Goal: Transaction & Acquisition: Purchase product/service

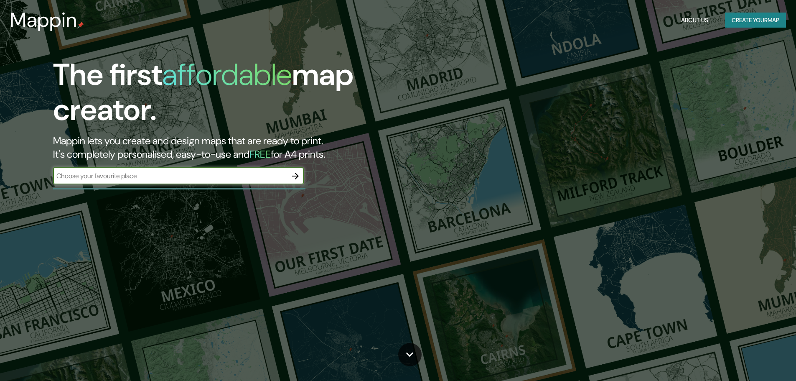
click at [238, 184] on div "​" at bounding box center [178, 176] width 251 height 17
click at [296, 179] on icon "button" at bounding box center [295, 176] width 10 height 10
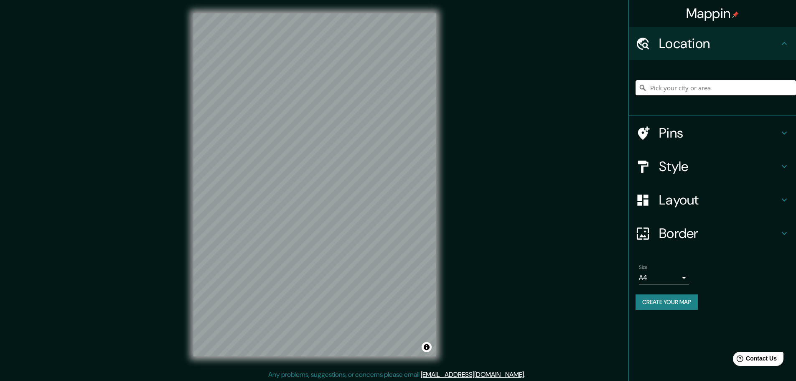
click at [694, 90] on input "Pick your city or area" at bounding box center [715, 87] width 160 height 15
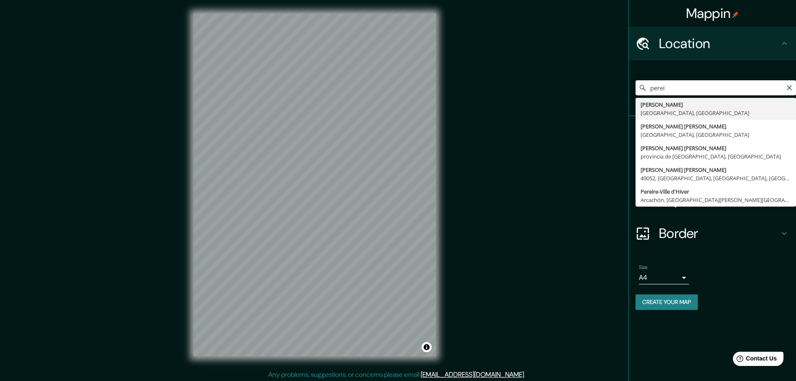
type input "[PERSON_NAME], [GEOGRAPHIC_DATA], [GEOGRAPHIC_DATA]"
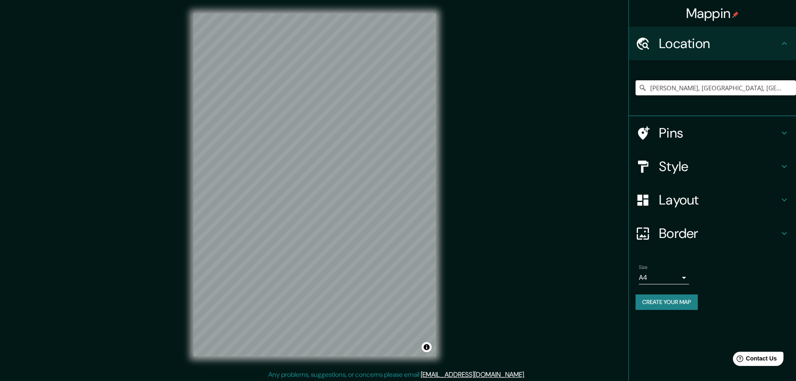
click at [681, 278] on body "Mappin Location Pereira, Risaralda, Colombia Pins Style Layout Border Choose a …" at bounding box center [398, 190] width 796 height 381
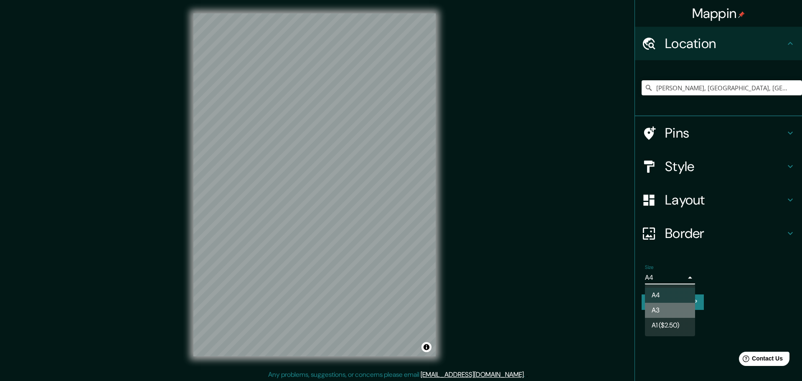
click at [667, 308] on li "A3" at bounding box center [670, 309] width 50 height 15
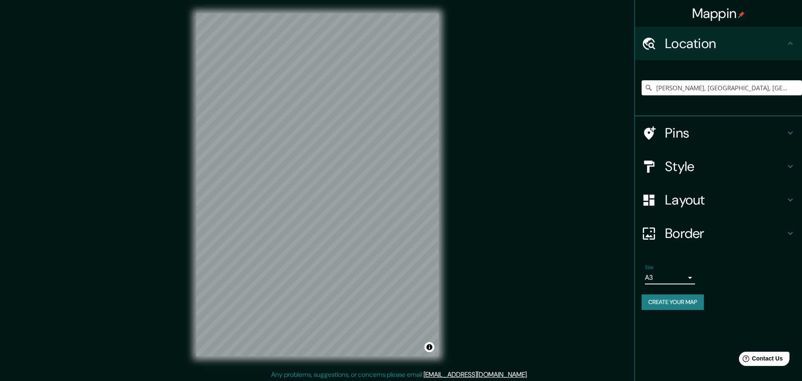
click at [687, 272] on body "Mappin Location Pereira, Risaralda, Colombia Pins Style Layout Border Choose a …" at bounding box center [401, 190] width 802 height 381
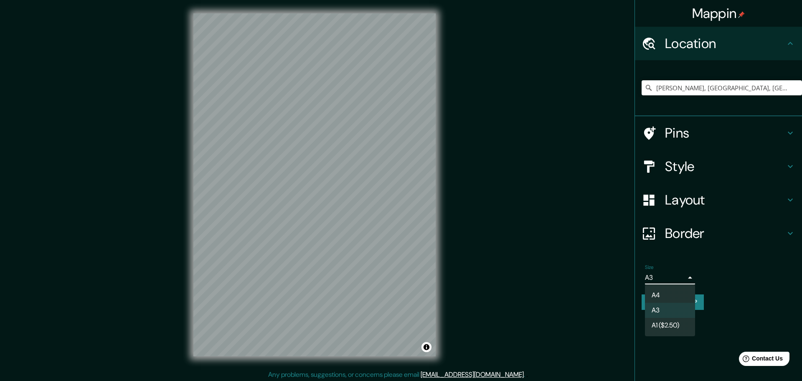
click at [669, 300] on li "A4" at bounding box center [670, 294] width 50 height 15
type input "single"
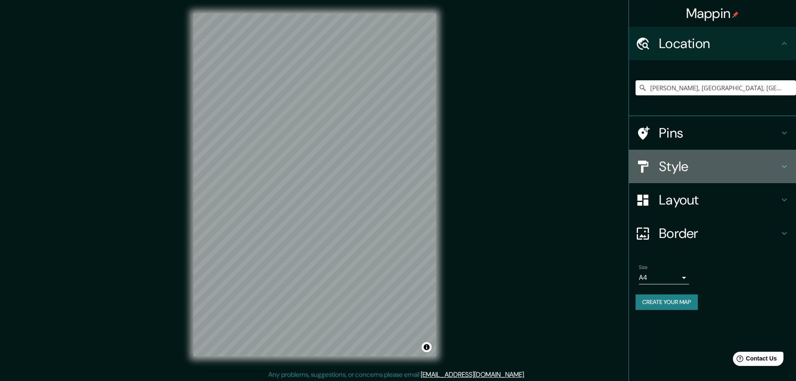
click at [720, 167] on h4 "Style" at bounding box center [719, 166] width 120 height 17
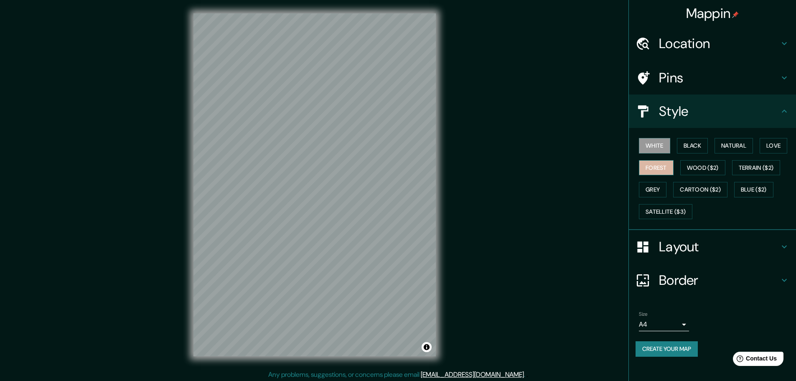
click at [653, 168] on button "Forest" at bounding box center [656, 167] width 35 height 15
click at [651, 188] on button "Grey" at bounding box center [653, 189] width 28 height 15
click at [686, 144] on button "Black" at bounding box center [692, 145] width 31 height 15
click at [752, 146] on button "Natural" at bounding box center [733, 145] width 38 height 15
click at [773, 145] on button "Love" at bounding box center [774, 145] width 28 height 15
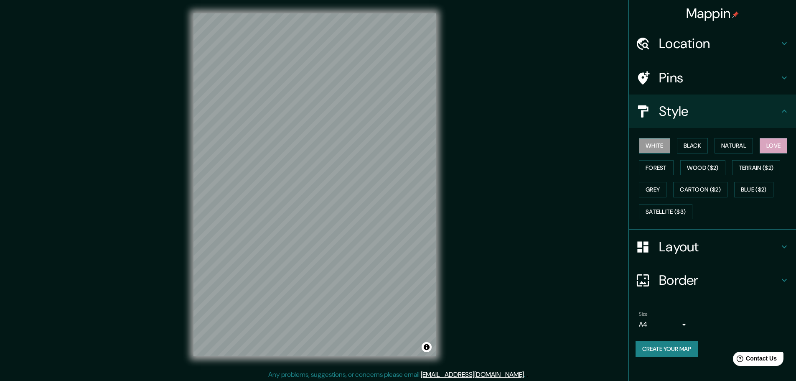
click at [670, 145] on button "White" at bounding box center [654, 145] width 31 height 15
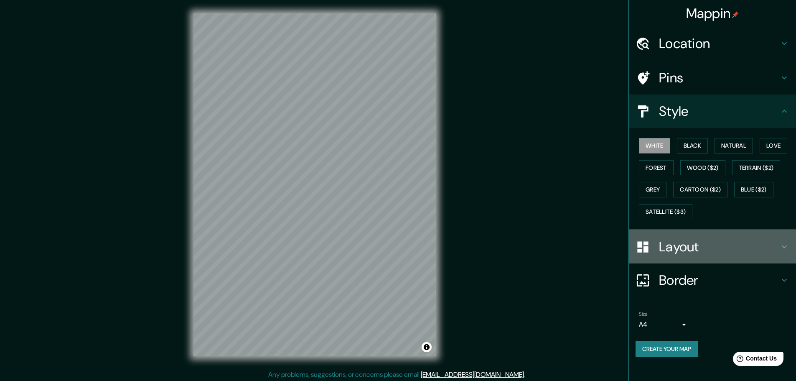
click at [709, 241] on h4 "Layout" at bounding box center [719, 246] width 120 height 17
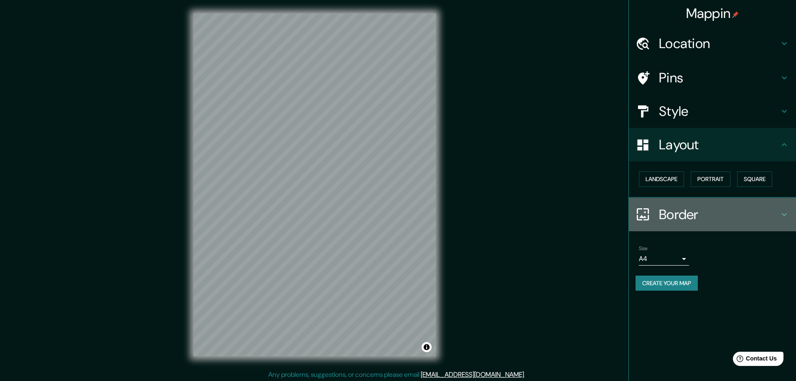
click at [710, 208] on h4 "Border" at bounding box center [719, 214] width 120 height 17
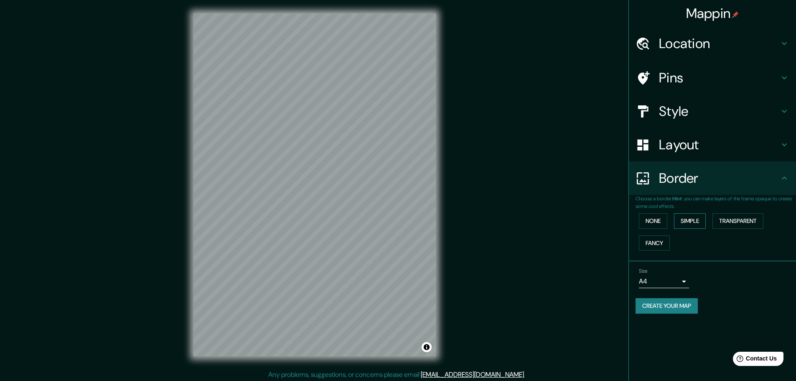
click at [698, 225] on button "Simple" at bounding box center [690, 220] width 32 height 15
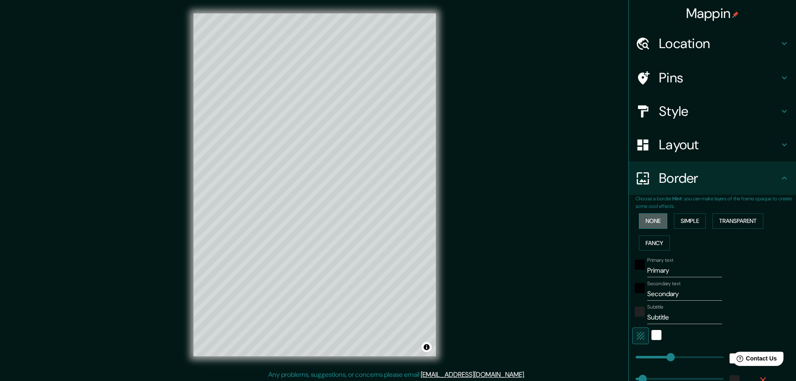
click at [646, 223] on button "None" at bounding box center [653, 220] width 28 height 15
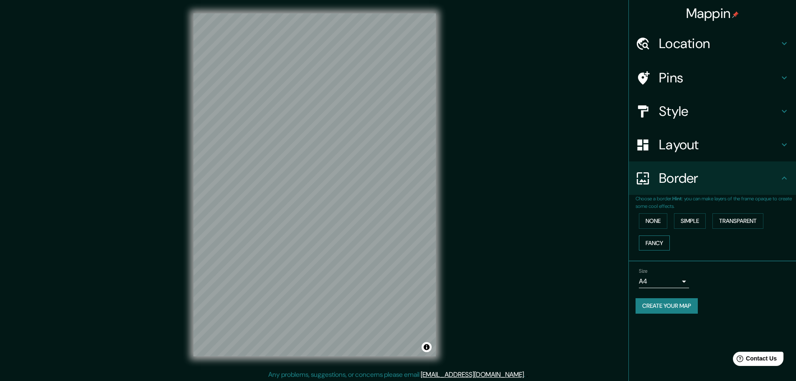
click at [651, 245] on button "Fancy" at bounding box center [654, 242] width 31 height 15
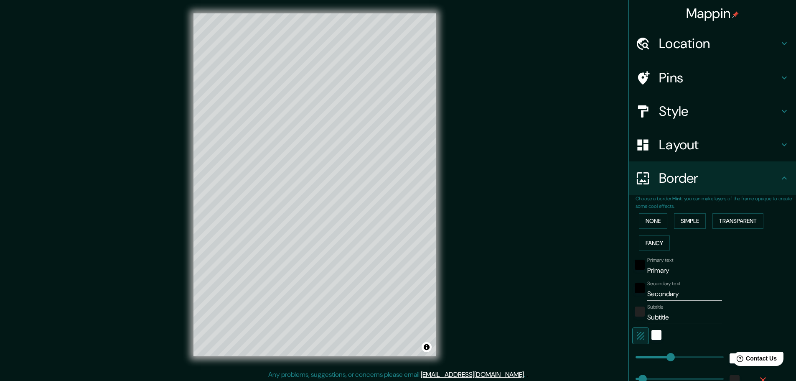
click at [711, 230] on div "None Simple Transparent Fancy" at bounding box center [715, 232] width 160 height 44
click at [725, 222] on button "Transparent" at bounding box center [737, 220] width 51 height 15
click at [659, 223] on button "None" at bounding box center [653, 220] width 28 height 15
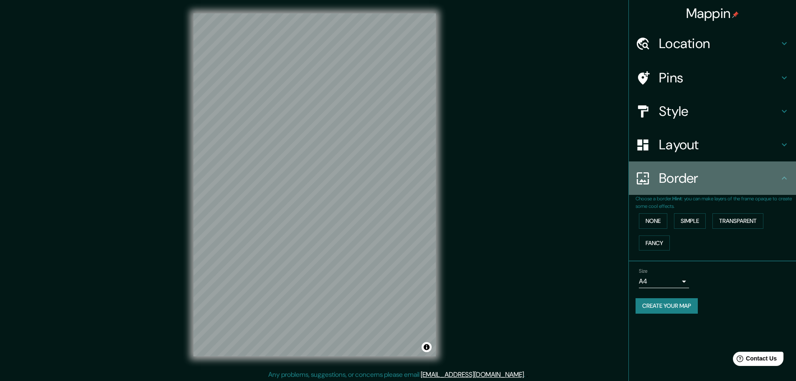
click at [690, 190] on div "Border" at bounding box center [712, 177] width 167 height 33
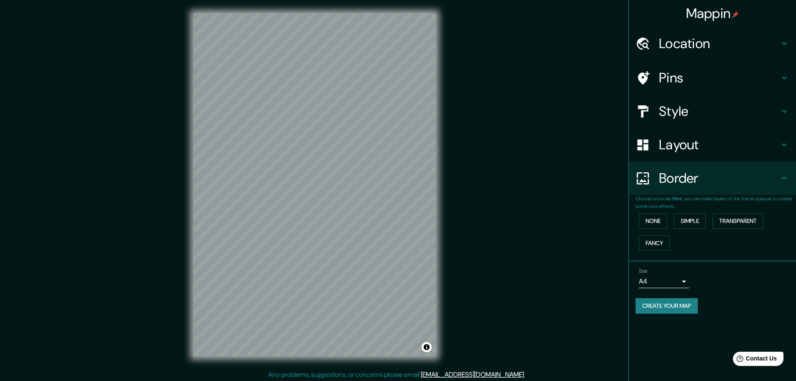
click at [689, 64] on div "Pins" at bounding box center [712, 77] width 167 height 33
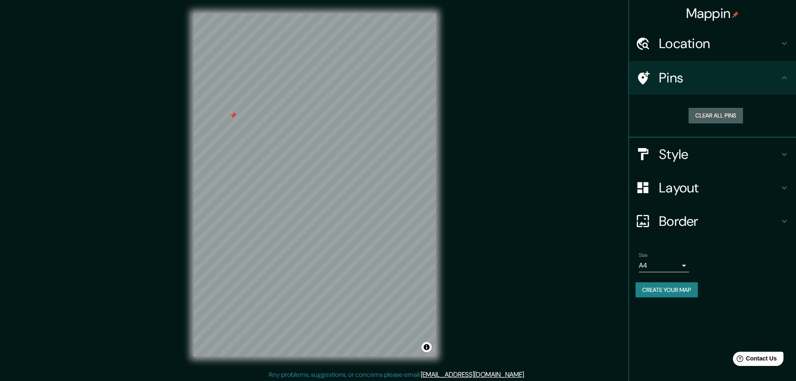
click at [724, 111] on button "Clear all pins" at bounding box center [716, 115] width 54 height 15
click at [687, 227] on h4 "Border" at bounding box center [719, 221] width 120 height 17
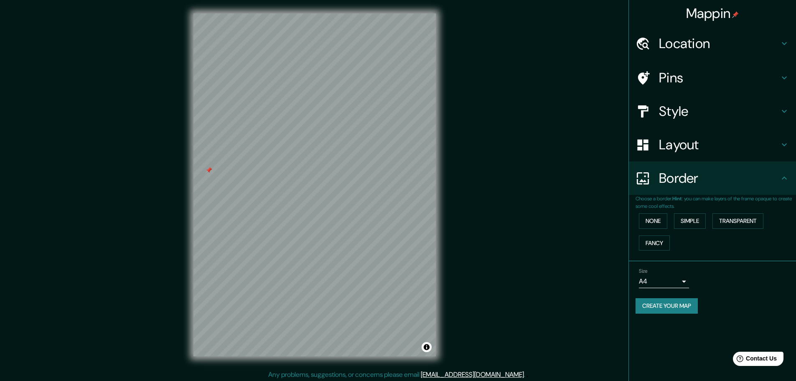
click at [690, 174] on h4 "Border" at bounding box center [719, 178] width 120 height 17
click at [675, 68] on div "Pins" at bounding box center [712, 77] width 167 height 33
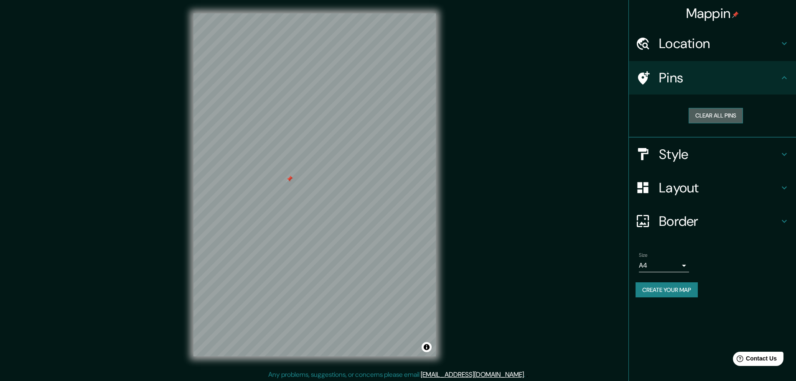
click at [702, 113] on button "Clear all pins" at bounding box center [716, 115] width 54 height 15
click at [715, 189] on h4 "Layout" at bounding box center [719, 187] width 120 height 17
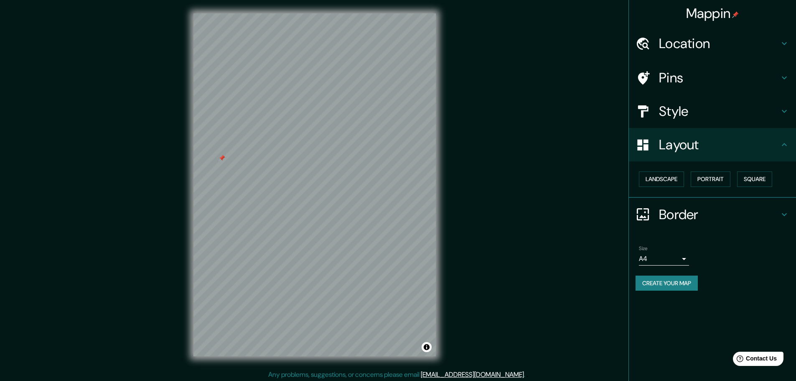
click at [722, 149] on h4 "Layout" at bounding box center [719, 144] width 120 height 17
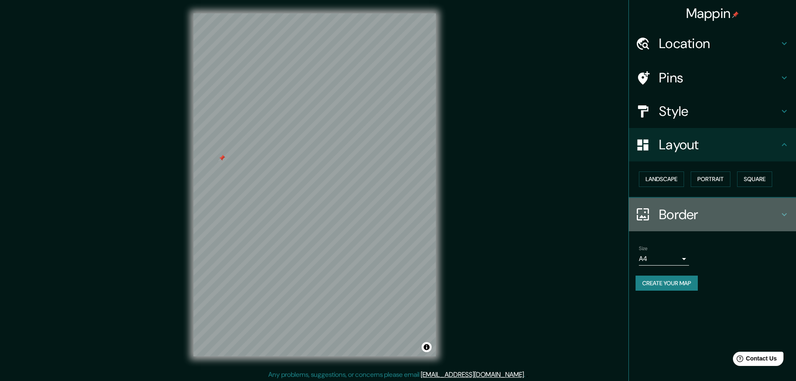
click at [712, 202] on div "Border" at bounding box center [712, 214] width 167 height 33
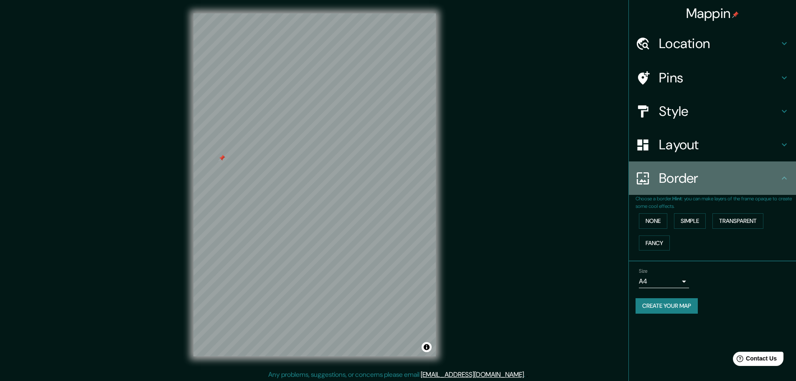
click at [697, 183] on h4 "Border" at bounding box center [719, 178] width 120 height 17
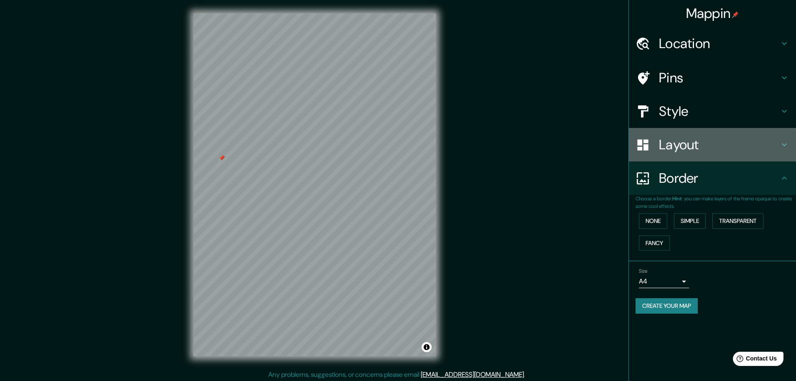
click at [696, 153] on div "Layout" at bounding box center [712, 144] width 167 height 33
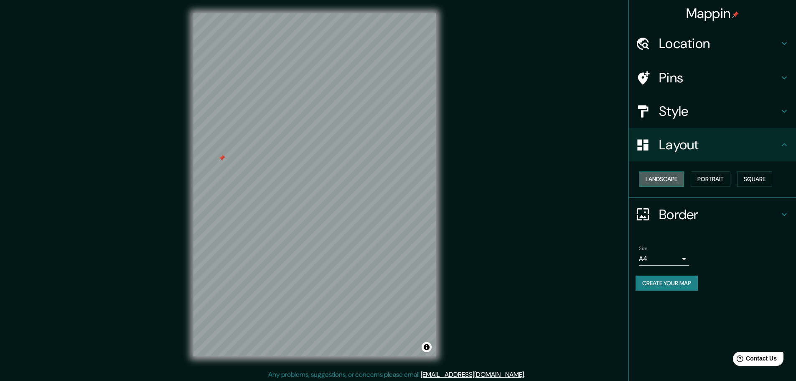
click at [673, 180] on button "Landscape" at bounding box center [661, 178] width 45 height 15
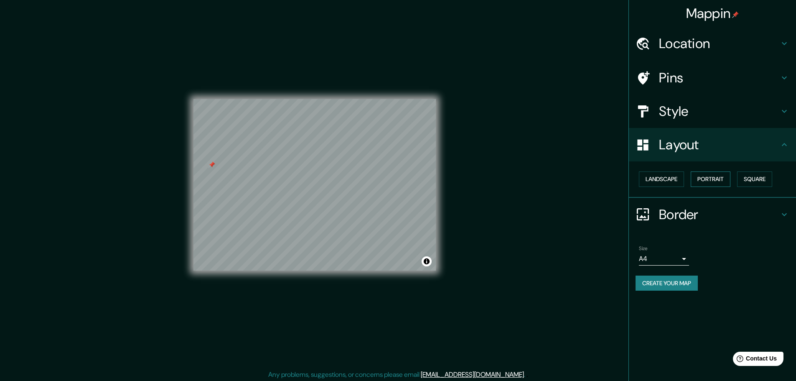
click at [704, 175] on button "Portrait" at bounding box center [711, 178] width 40 height 15
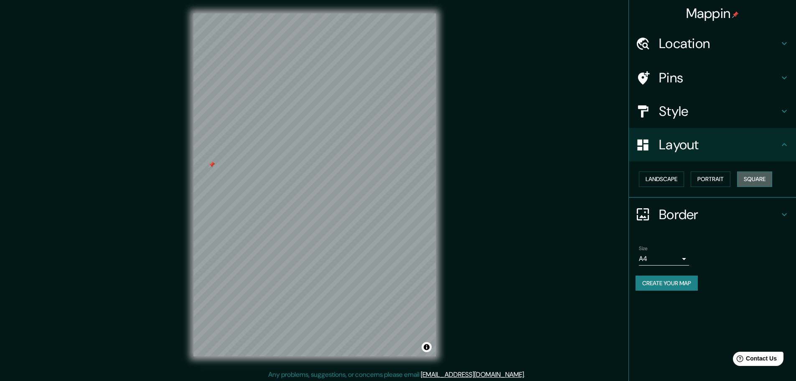
click at [745, 178] on button "Square" at bounding box center [754, 178] width 35 height 15
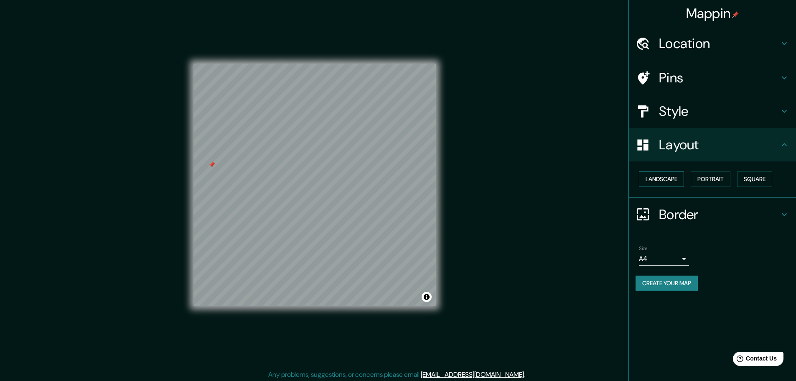
click at [672, 186] on button "Landscape" at bounding box center [661, 178] width 45 height 15
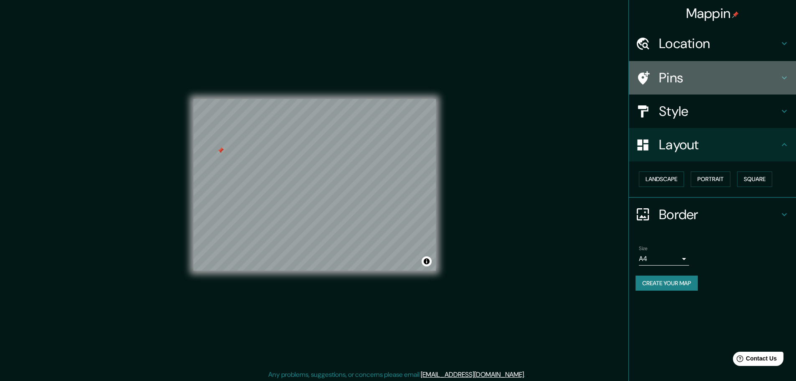
click at [722, 80] on h4 "Pins" at bounding box center [719, 77] width 120 height 17
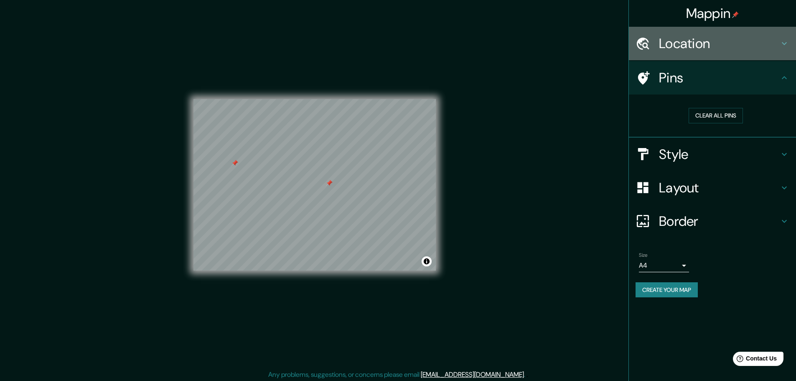
click at [698, 51] on h4 "Location" at bounding box center [719, 43] width 120 height 17
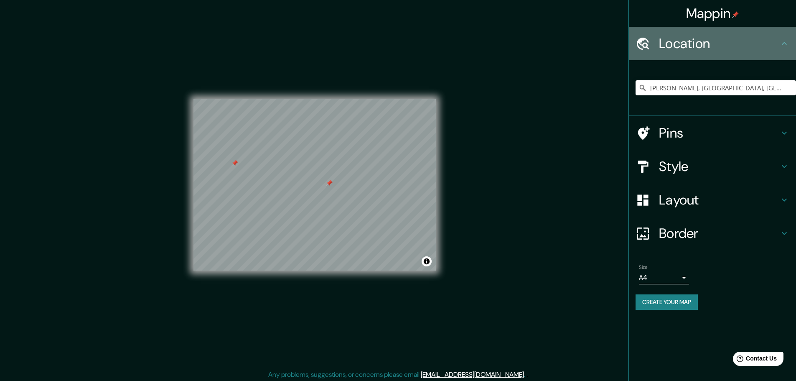
click at [698, 51] on h4 "Location" at bounding box center [719, 43] width 120 height 17
click at [785, 43] on icon at bounding box center [784, 43] width 10 height 10
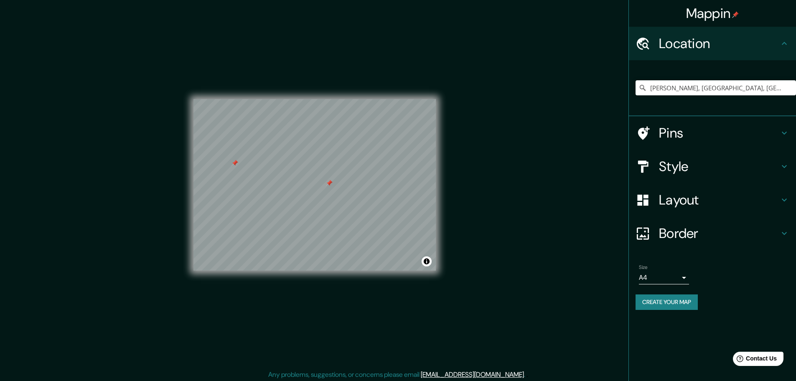
click at [741, 137] on h4 "Pins" at bounding box center [719, 133] width 120 height 17
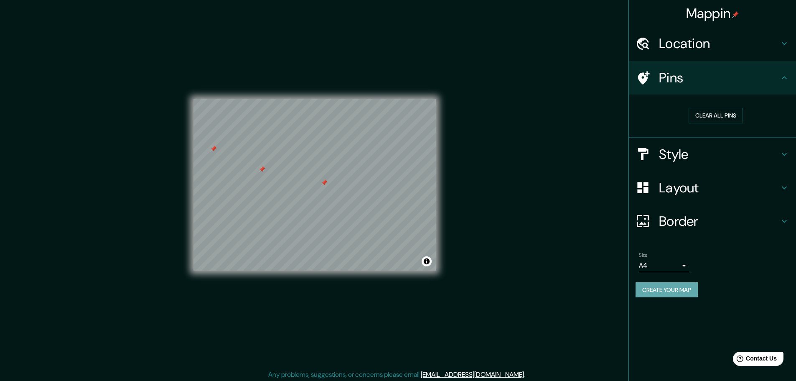
click at [681, 290] on button "Create your map" at bounding box center [666, 289] width 62 height 15
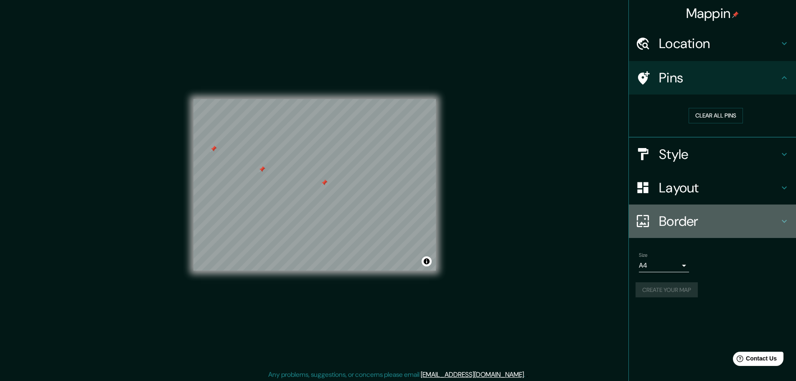
click at [690, 222] on h4 "Border" at bounding box center [719, 221] width 120 height 17
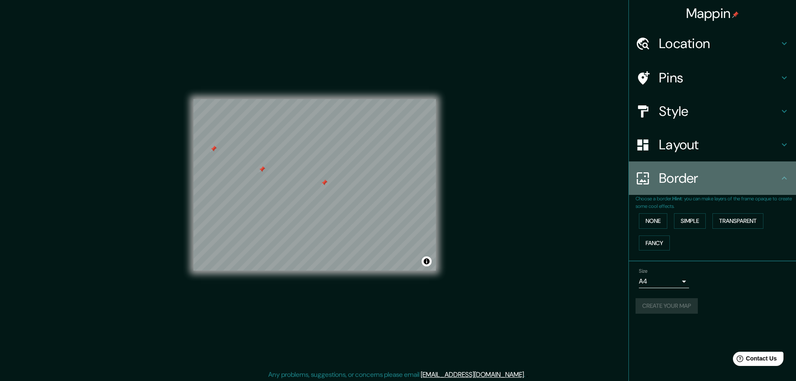
click at [690, 186] on h4 "Border" at bounding box center [719, 178] width 120 height 17
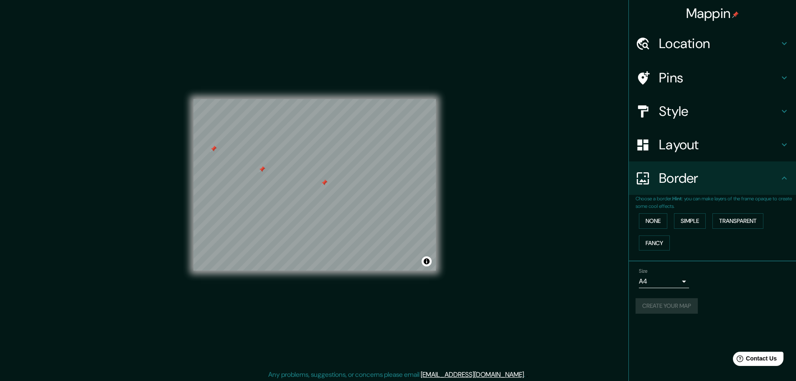
click at [682, 307] on div "Create your map" at bounding box center [712, 305] width 154 height 15
click at [673, 307] on button "Create your map" at bounding box center [666, 305] width 62 height 15
click at [698, 81] on h4 "Pins" at bounding box center [719, 77] width 120 height 17
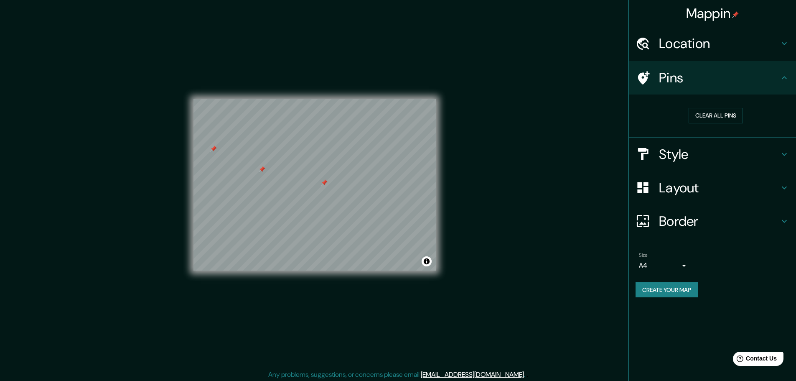
click at [671, 281] on div "Size A4 single Create your map" at bounding box center [712, 277] width 154 height 56
click at [671, 285] on button "Create your map" at bounding box center [666, 289] width 62 height 15
click at [671, 292] on div "Create your map" at bounding box center [712, 289] width 154 height 15
click at [658, 291] on button "Create your map" at bounding box center [666, 289] width 62 height 15
click at [658, 291] on div "Create your map" at bounding box center [712, 289] width 154 height 15
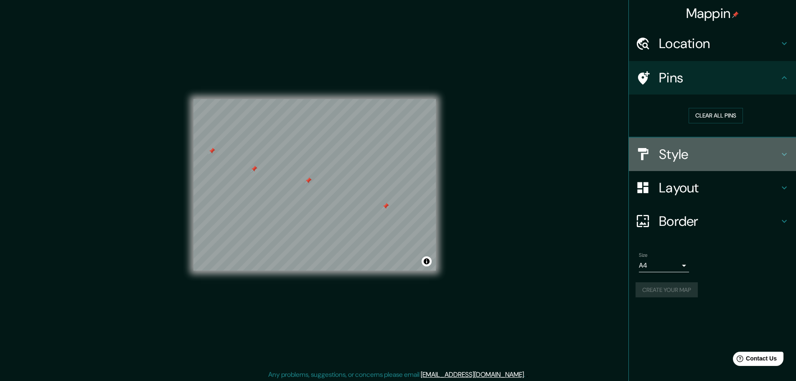
click at [704, 152] on h4 "Style" at bounding box center [719, 154] width 120 height 17
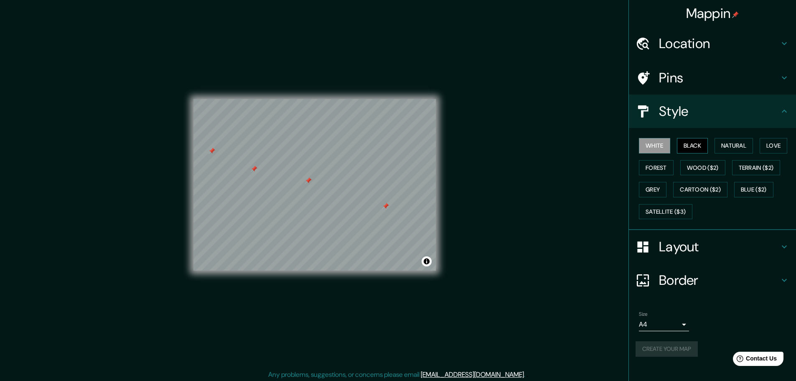
click at [686, 142] on button "Black" at bounding box center [692, 145] width 31 height 15
click at [657, 145] on button "White" at bounding box center [654, 145] width 31 height 15
click at [680, 146] on button "Black" at bounding box center [692, 145] width 31 height 15
click at [736, 147] on button "Natural" at bounding box center [733, 145] width 38 height 15
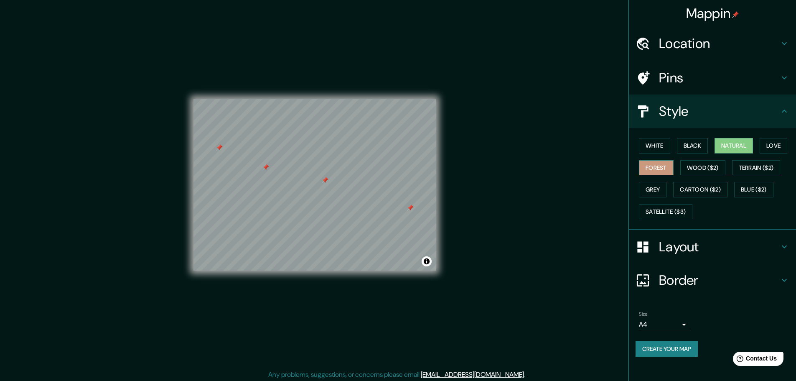
click at [661, 170] on button "Forest" at bounding box center [656, 167] width 35 height 15
click at [658, 183] on button "Grey" at bounding box center [653, 189] width 28 height 15
click at [778, 149] on button "Love" at bounding box center [774, 145] width 28 height 15
click at [645, 188] on button "Grey" at bounding box center [653, 189] width 28 height 15
click at [751, 146] on button "Natural" at bounding box center [733, 145] width 38 height 15
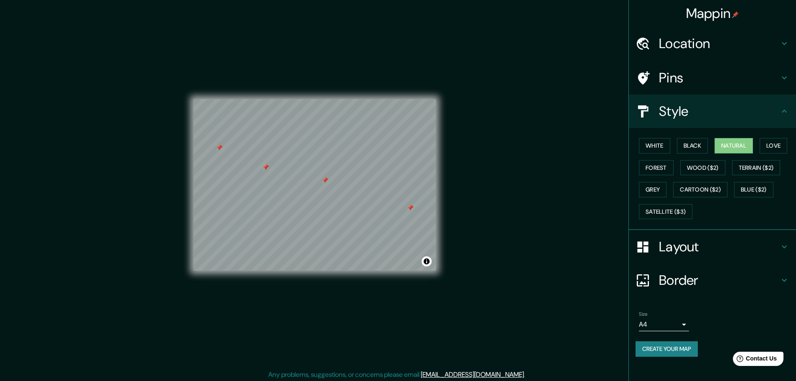
click at [704, 75] on h4 "Pins" at bounding box center [719, 77] width 120 height 17
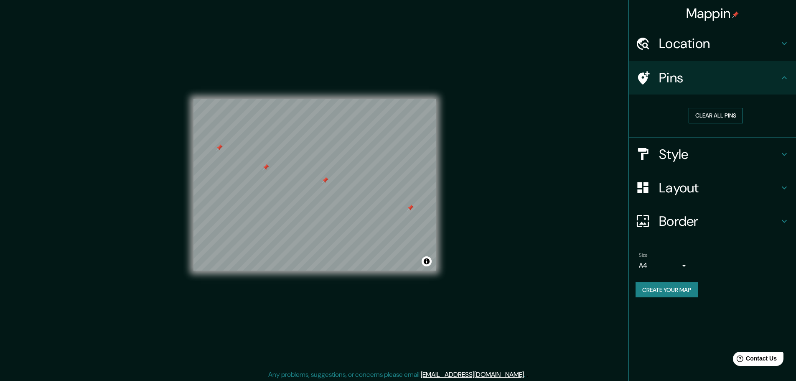
click at [705, 120] on button "Clear all pins" at bounding box center [716, 115] width 54 height 15
click at [721, 112] on button "Clear all pins" at bounding box center [716, 115] width 54 height 15
click at [662, 290] on button "Create your map" at bounding box center [666, 289] width 62 height 15
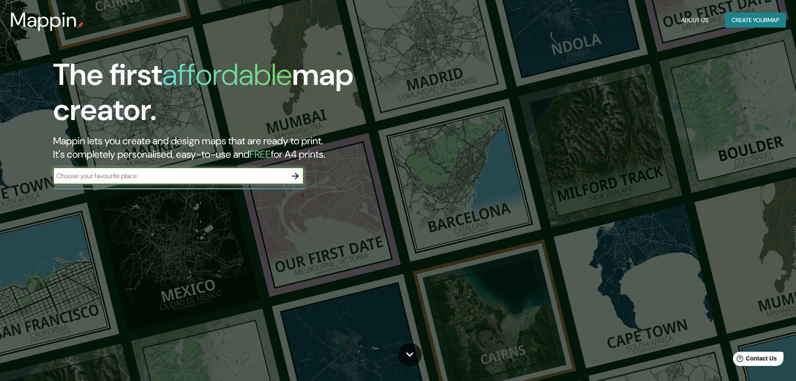
click at [224, 178] on input "text" at bounding box center [170, 176] width 234 height 10
type input "dsad"
type input "pereira"
click at [302, 182] on div at bounding box center [295, 176] width 17 height 17
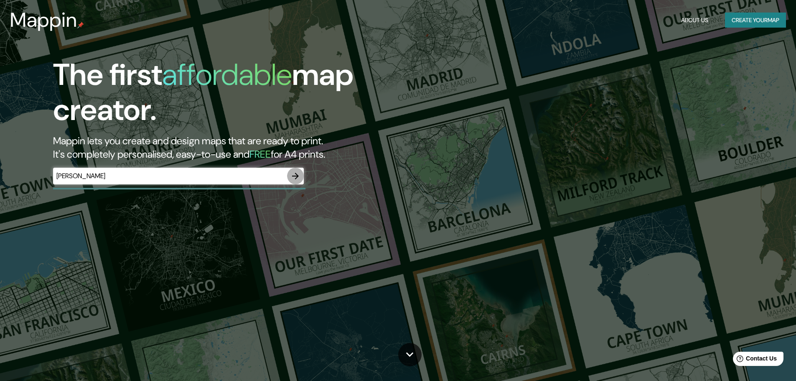
click at [296, 178] on icon "button" at bounding box center [295, 176] width 7 height 7
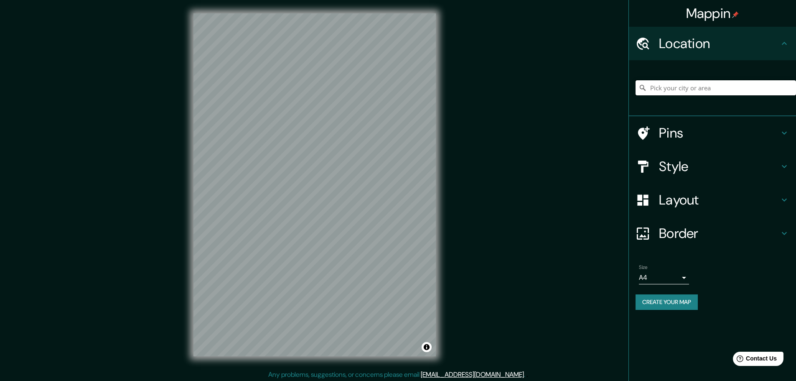
click at [693, 90] on input "Pick your city or area" at bounding box center [715, 87] width 160 height 15
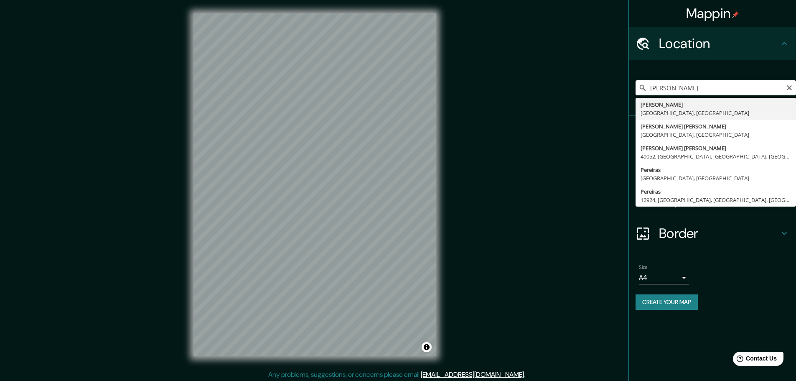
type input "[PERSON_NAME], [GEOGRAPHIC_DATA], [GEOGRAPHIC_DATA]"
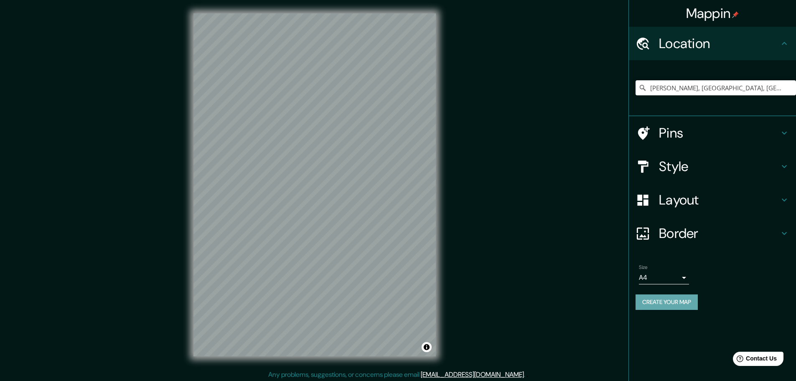
click at [662, 296] on button "Create your map" at bounding box center [666, 301] width 62 height 15
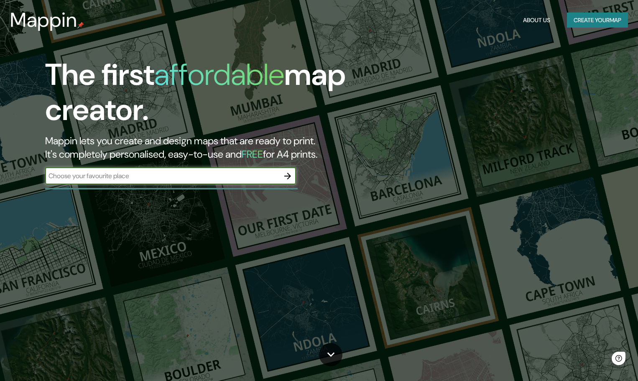
click at [249, 174] on input "text" at bounding box center [162, 176] width 234 height 10
type input "[PERSON_NAME]"
click at [131, 283] on div "The first affordable map creator. Mappin lets you create and design maps that a…" at bounding box center [319, 190] width 638 height 381
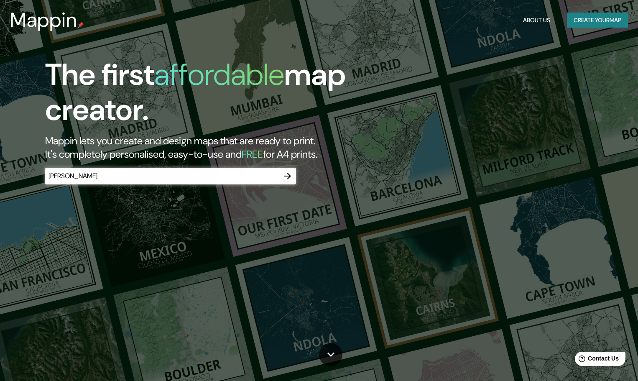
click at [291, 180] on icon "button" at bounding box center [287, 176] width 10 height 10
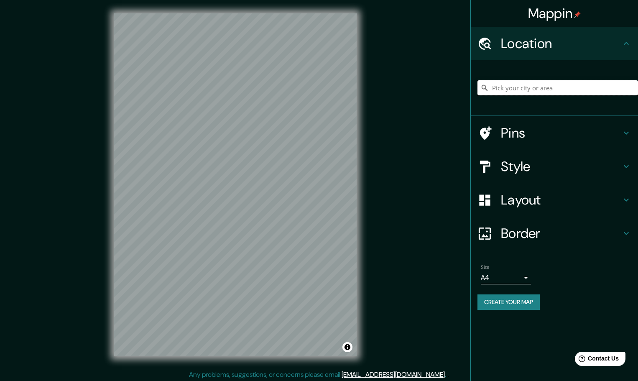
click at [501, 89] on input "Pick your city or area" at bounding box center [557, 87] width 160 height 15
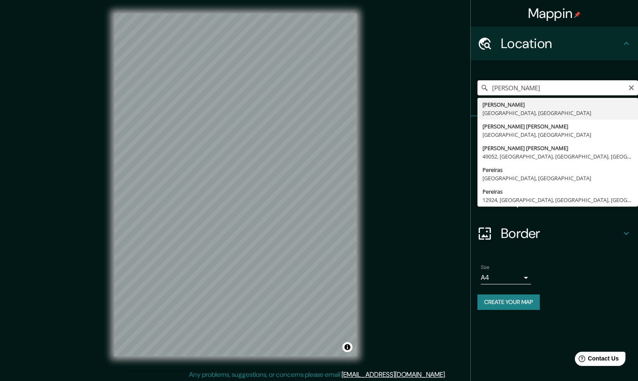
type input "[PERSON_NAME], [GEOGRAPHIC_DATA], [GEOGRAPHIC_DATA]"
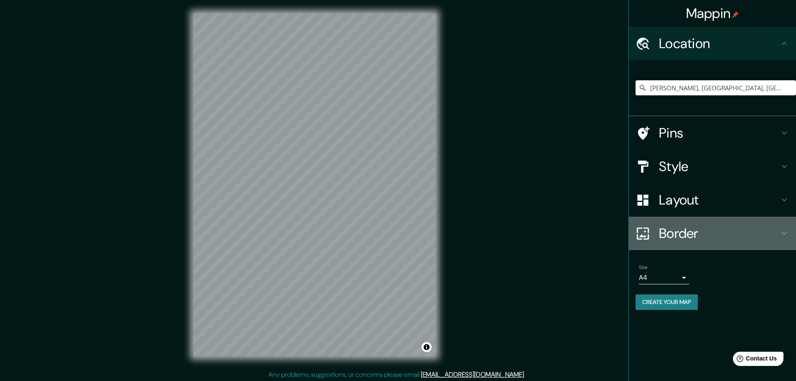
click at [637, 232] on h4 "Border" at bounding box center [719, 233] width 120 height 17
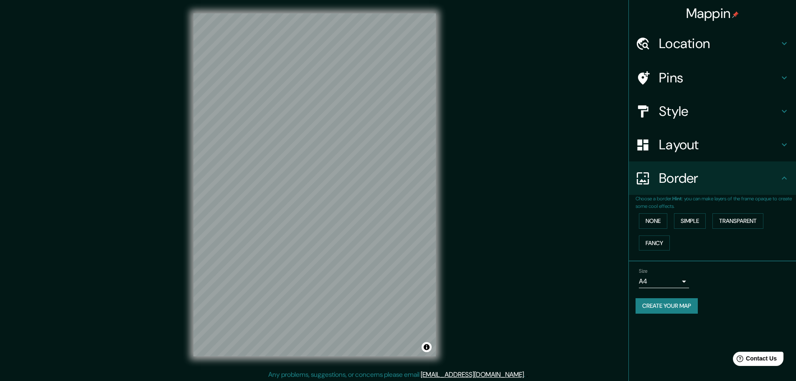
click at [637, 153] on h4 "Layout" at bounding box center [719, 144] width 120 height 17
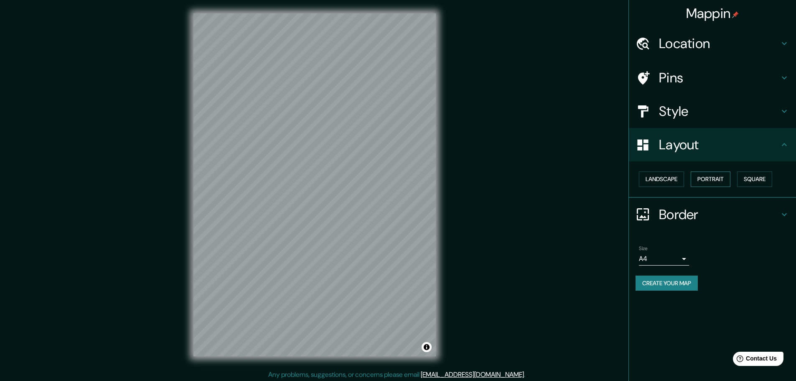
click at [637, 175] on button "Portrait" at bounding box center [711, 178] width 40 height 15
click at [637, 180] on button "Landscape" at bounding box center [661, 178] width 45 height 15
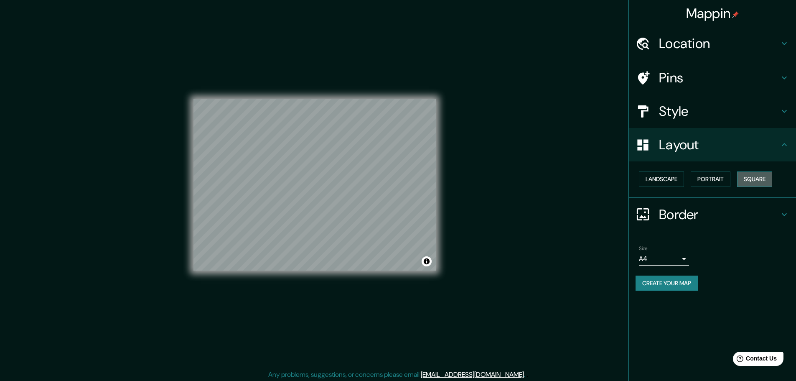
click at [637, 174] on button "Square" at bounding box center [754, 178] width 35 height 15
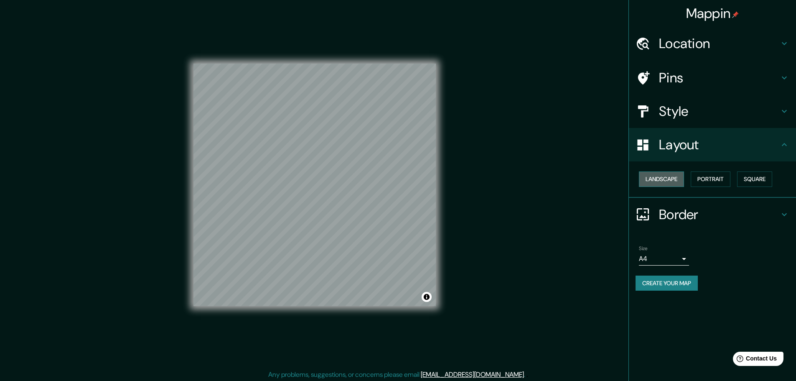
click at [637, 180] on button "Landscape" at bounding box center [661, 178] width 45 height 15
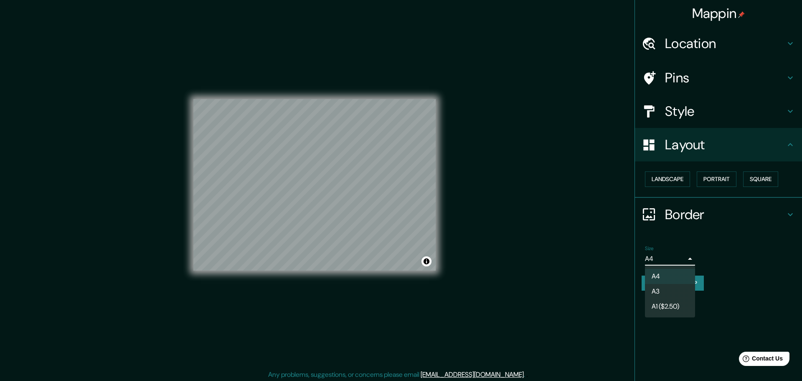
click at [637, 259] on body "Mappin Location [GEOGRAPHIC_DATA], [GEOGRAPHIC_DATA], [GEOGRAPHIC_DATA] Pins St…" at bounding box center [401, 190] width 802 height 381
click at [637, 285] on li "A3" at bounding box center [670, 291] width 50 height 15
click at [637, 257] on body "Mappin Location [GEOGRAPHIC_DATA], [GEOGRAPHIC_DATA], [GEOGRAPHIC_DATA] Pins St…" at bounding box center [401, 190] width 802 height 381
click at [637, 275] on li "A4" at bounding box center [670, 276] width 50 height 15
type input "single"
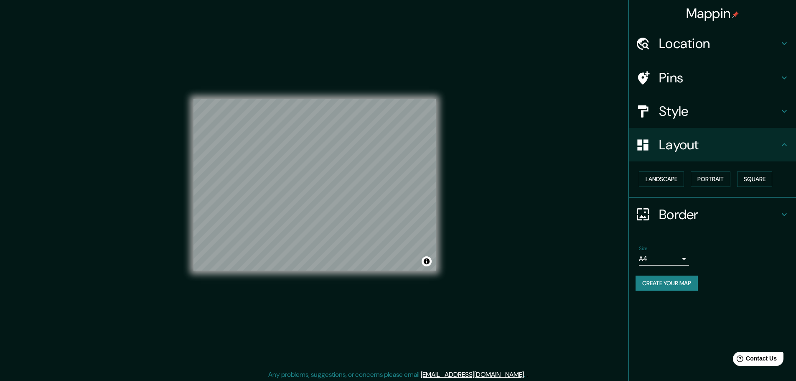
click at [637, 123] on div "Style" at bounding box center [712, 110] width 167 height 33
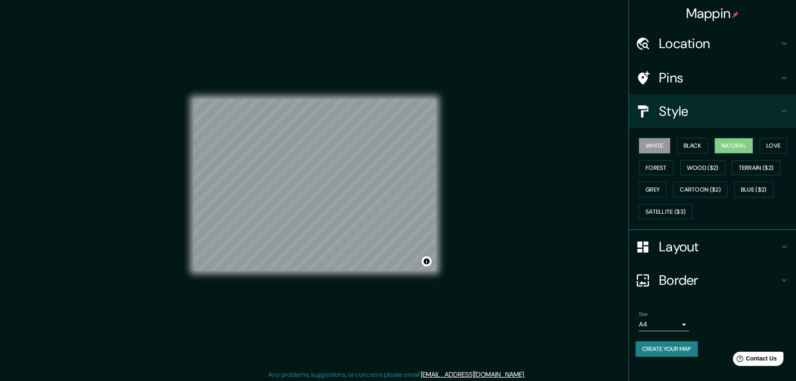
click at [637, 143] on button "Natural" at bounding box center [733, 145] width 38 height 15
click at [637, 121] on div "Style" at bounding box center [712, 110] width 167 height 33
click at [637, 345] on button "Create your map" at bounding box center [666, 348] width 62 height 15
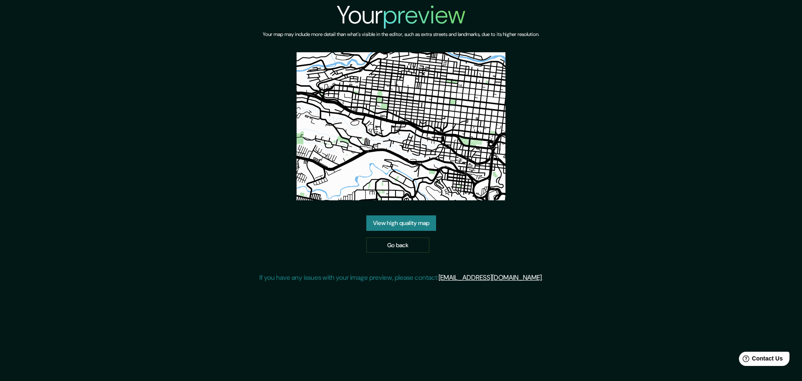
click at [399, 223] on link "View high quality map" at bounding box center [401, 222] width 70 height 15
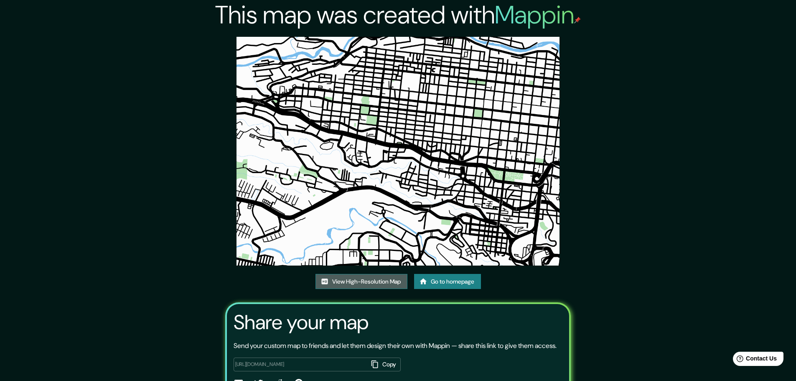
click at [379, 280] on link "View High-Resolution Map" at bounding box center [361, 281] width 92 height 15
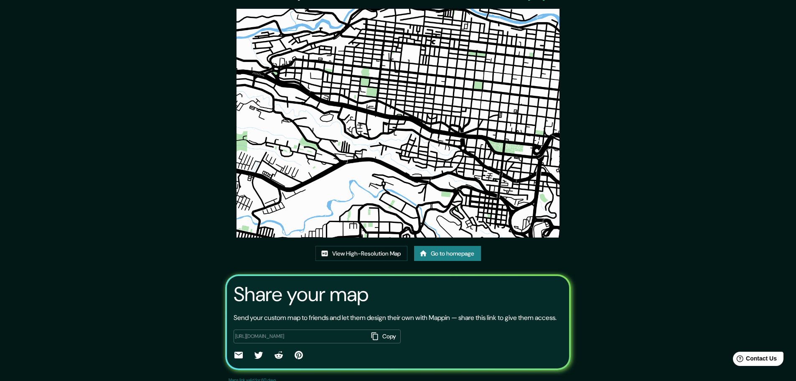
scroll to position [57, 0]
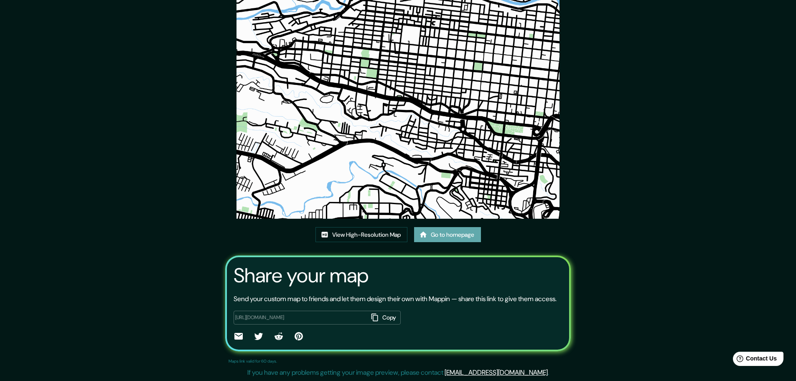
click at [445, 227] on link "Go to homepage" at bounding box center [447, 234] width 67 height 15
